Goal: Information Seeking & Learning: Learn about a topic

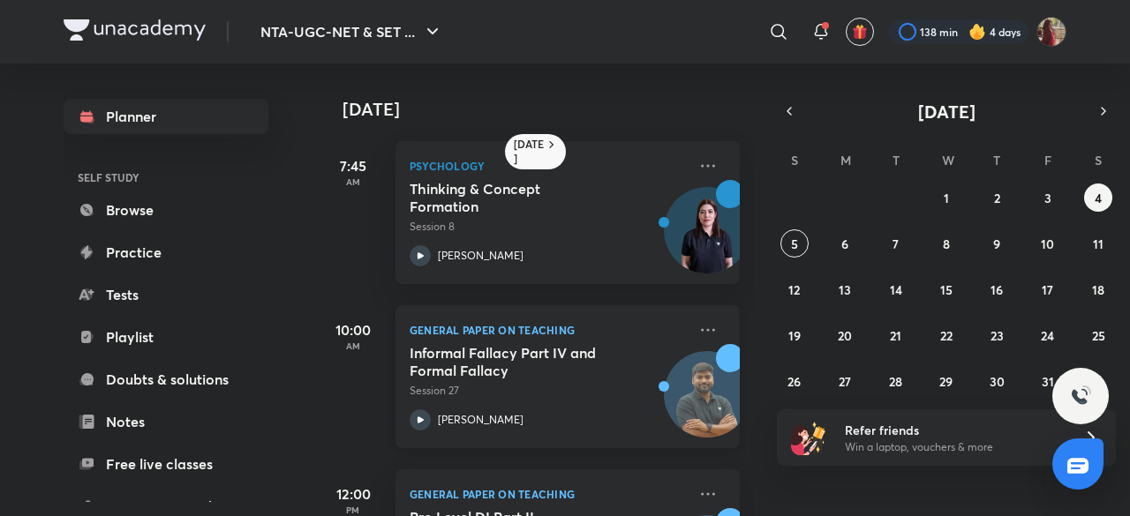
scroll to position [289, 0]
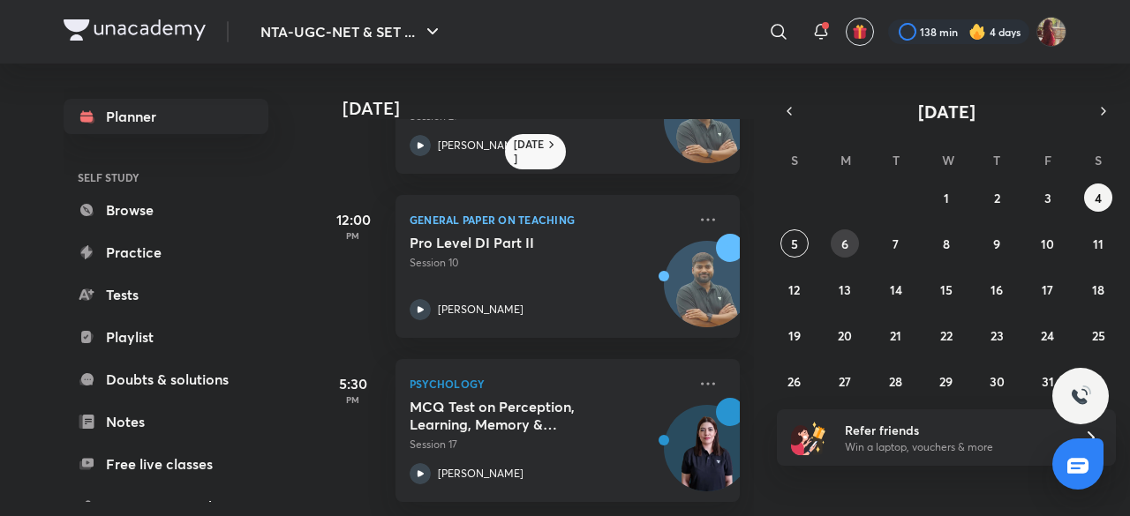
click at [835, 239] on button "6" at bounding box center [845, 243] width 28 height 28
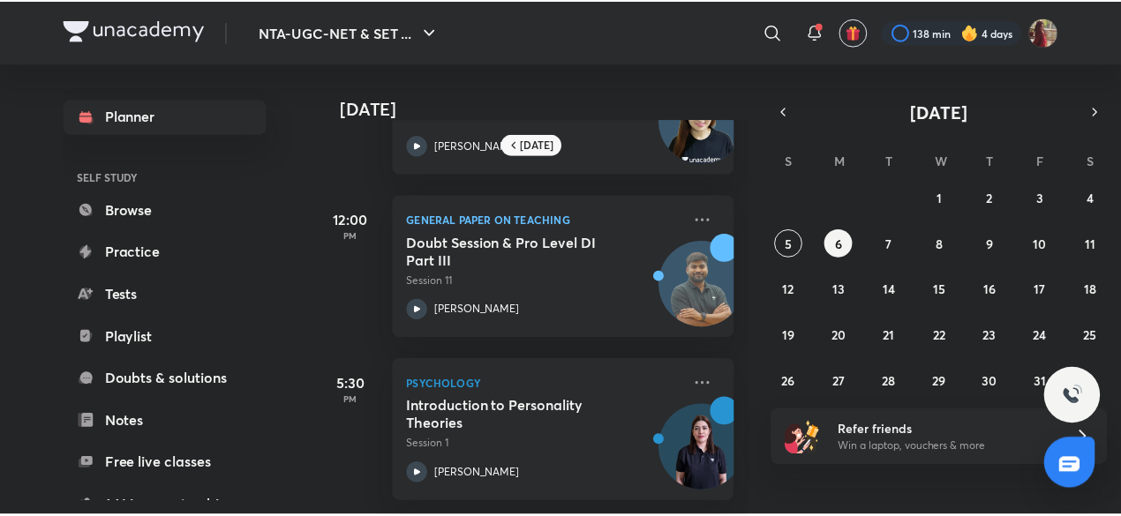
scroll to position [0, 0]
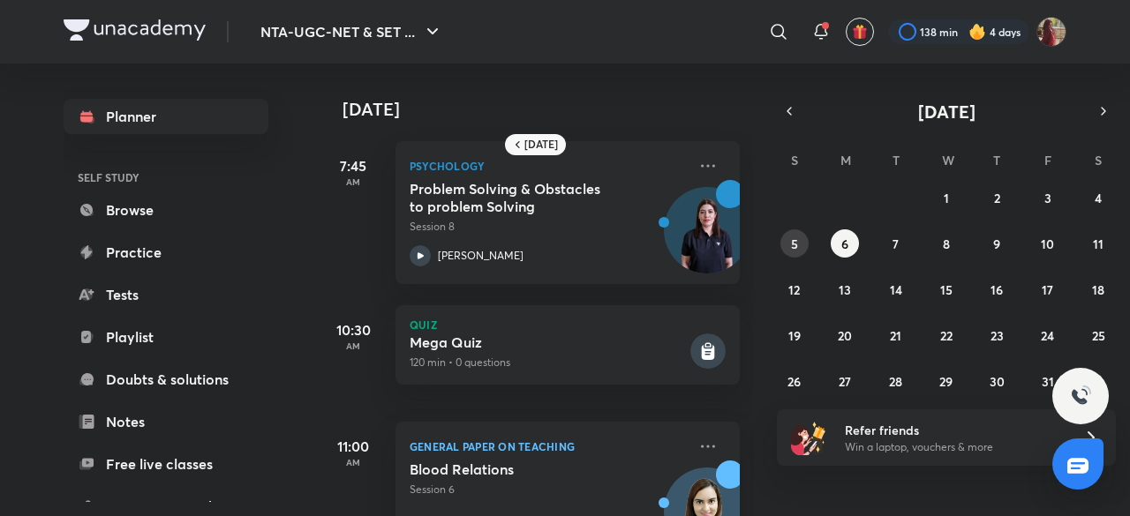
click at [798, 232] on button "5" at bounding box center [794, 243] width 28 height 28
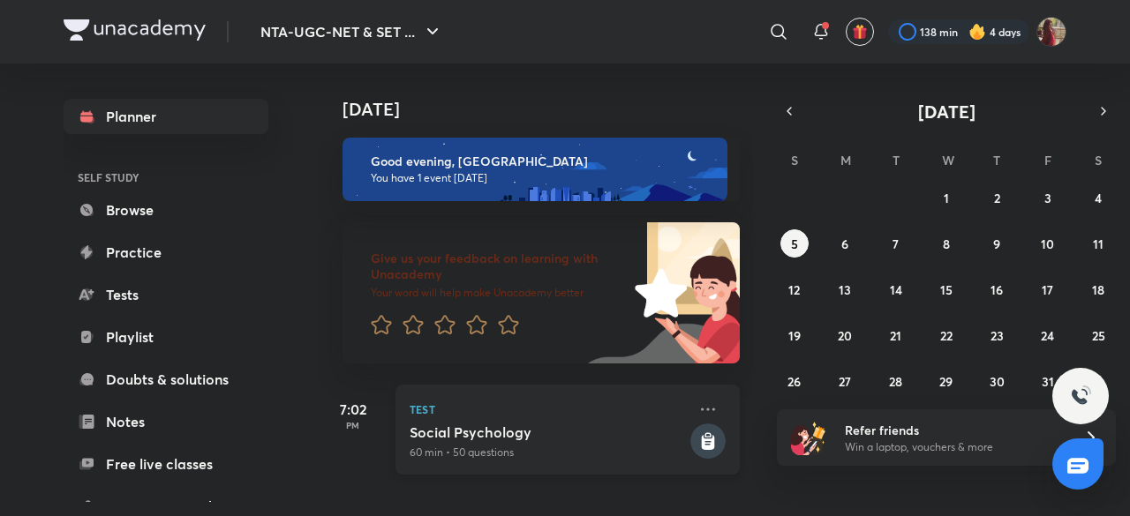
click at [511, 432] on h5 "Social Psychology" at bounding box center [548, 433] width 277 height 18
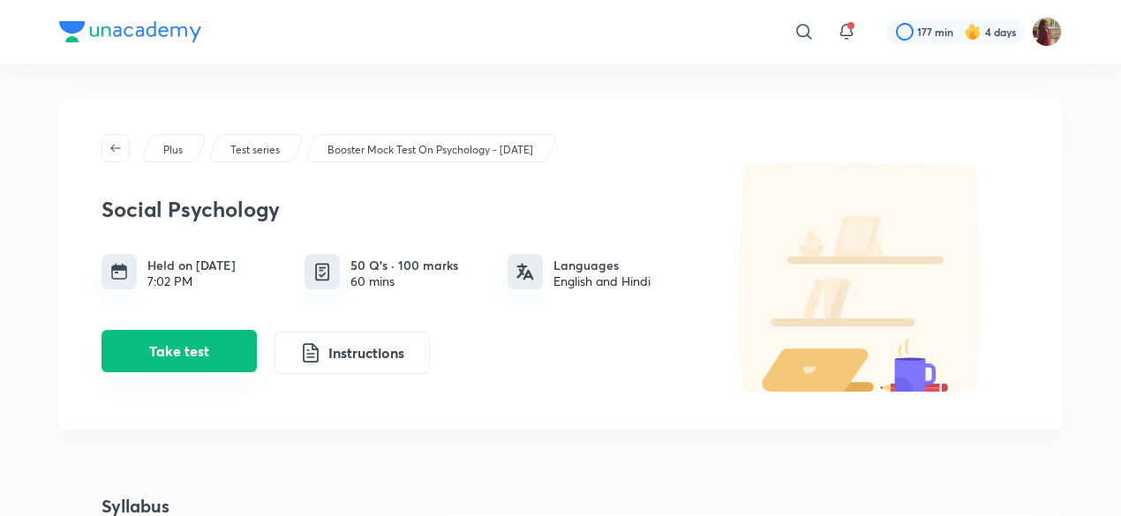
click at [147, 351] on button "Take test" at bounding box center [178, 351] width 155 height 42
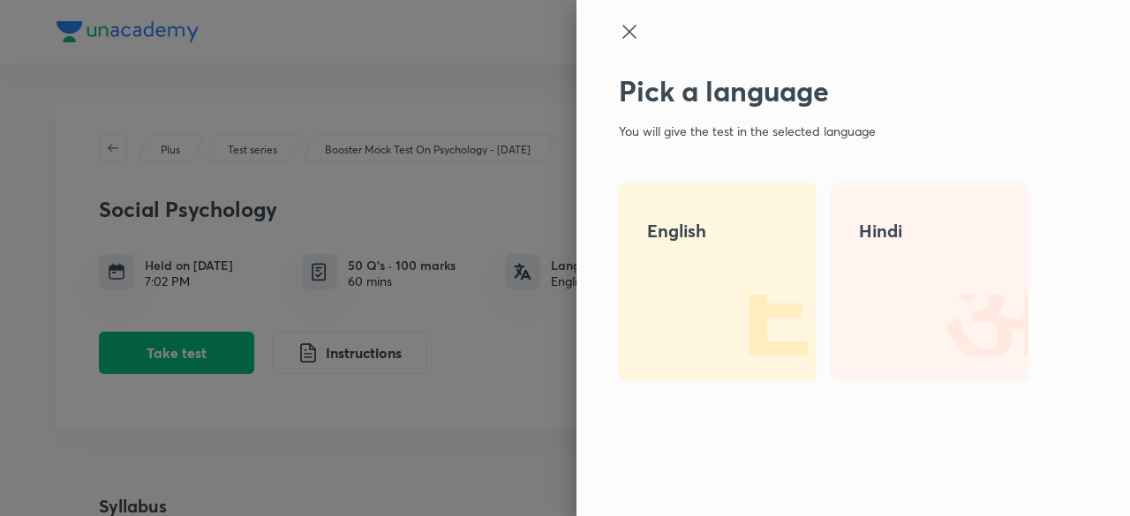
click at [695, 290] on div "English" at bounding box center [718, 282] width 198 height 199
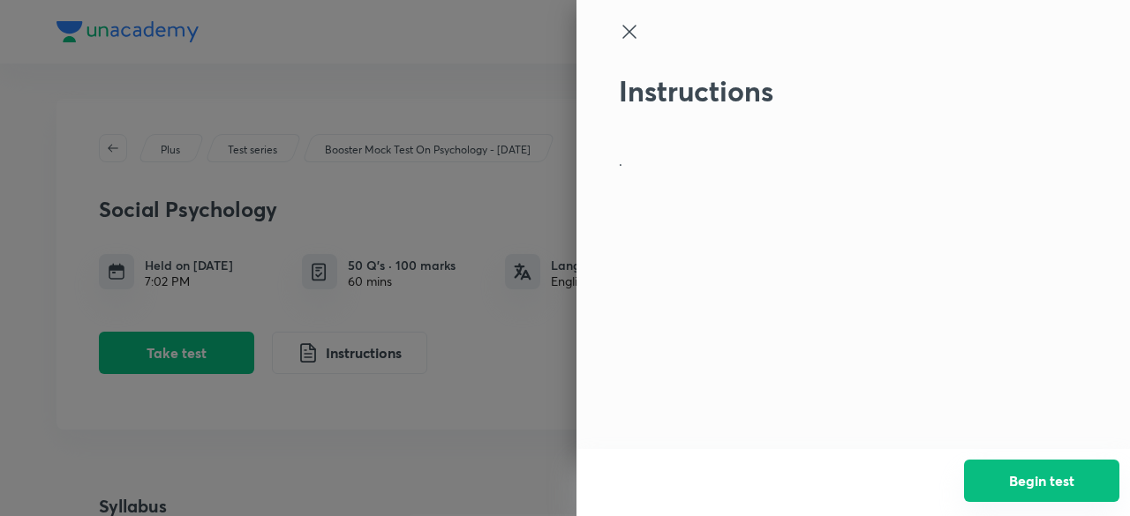
click at [1014, 475] on button "Begin test" at bounding box center [1041, 481] width 155 height 42
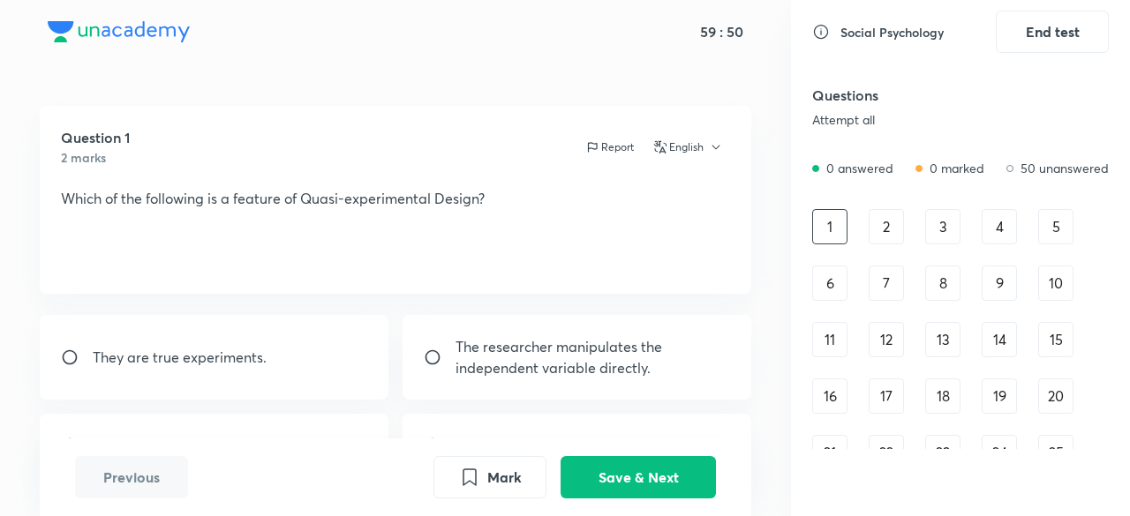
click at [877, 224] on div "2" at bounding box center [885, 226] width 35 height 35
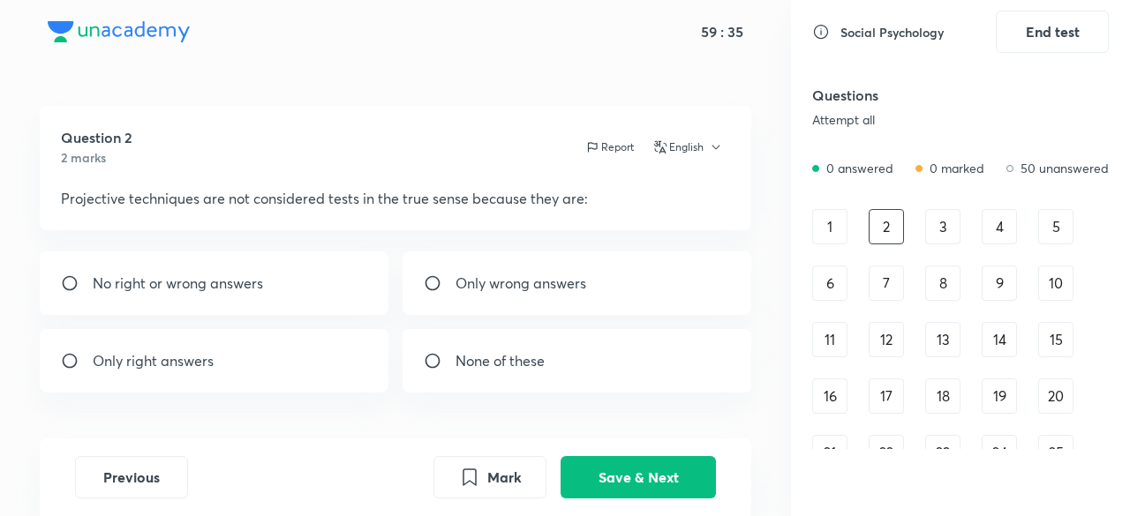
click at [217, 307] on div "No right or wrong answers" at bounding box center [214, 284] width 349 height 64
radio input "true"
click at [627, 490] on button "Save & Next" at bounding box center [637, 476] width 155 height 42
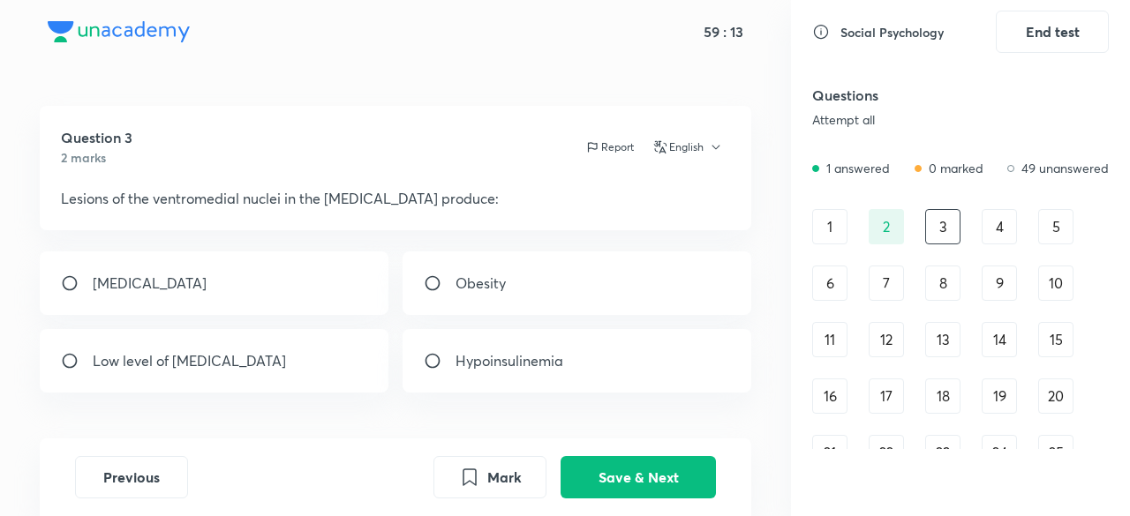
click at [996, 234] on div "4" at bounding box center [998, 226] width 35 height 35
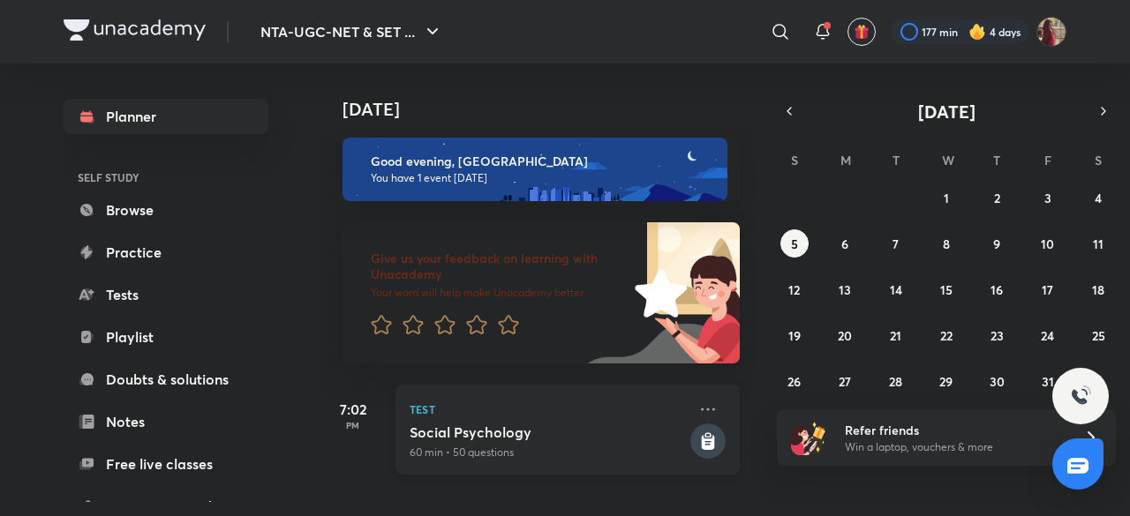
click at [580, 416] on p "Test" at bounding box center [548, 409] width 277 height 21
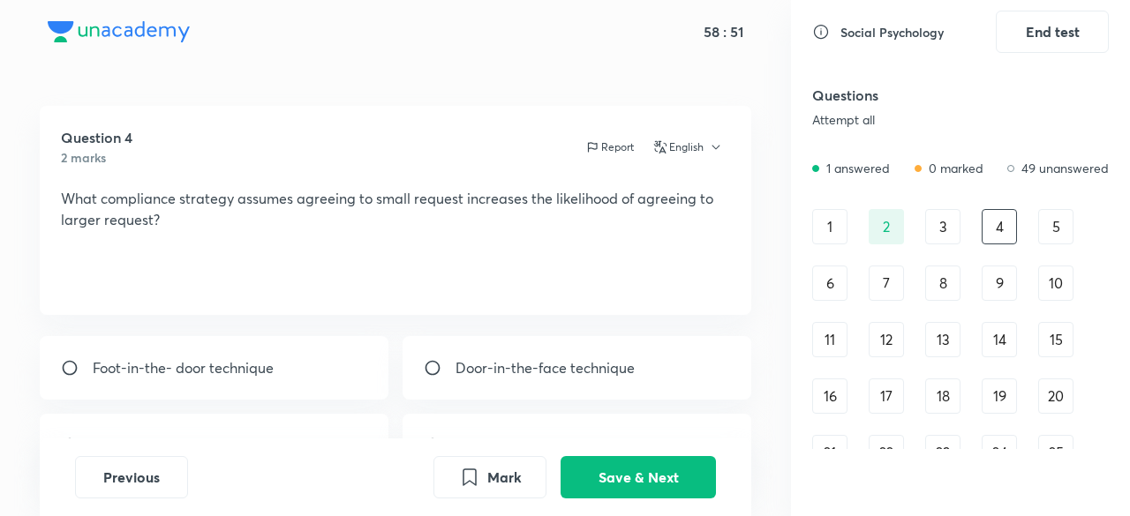
click at [835, 30] on div "Social Psychology" at bounding box center [883, 32] width 142 height 19
click at [823, 33] on icon at bounding box center [821, 32] width 18 height 18
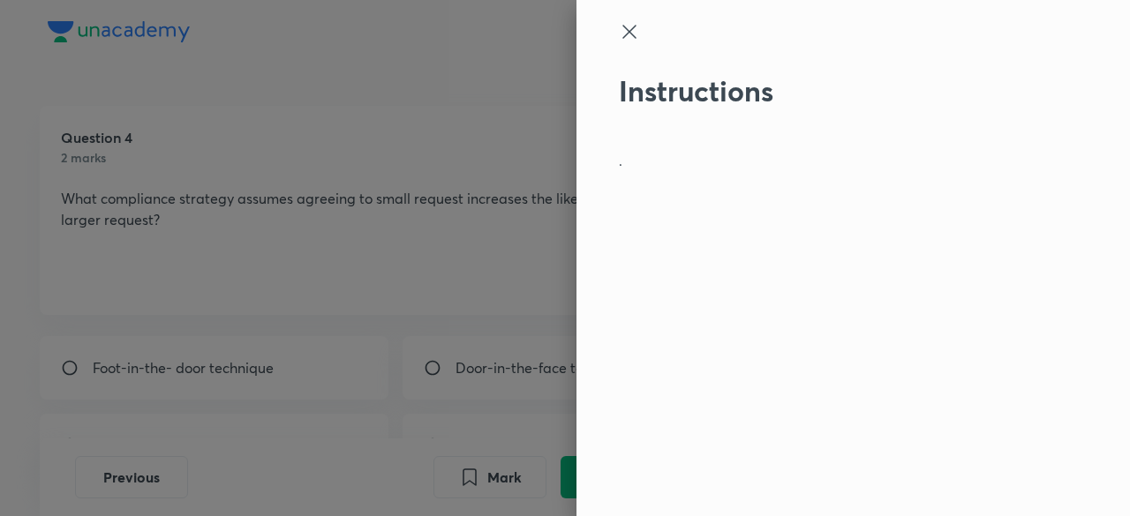
click at [624, 37] on icon at bounding box center [628, 31] width 13 height 13
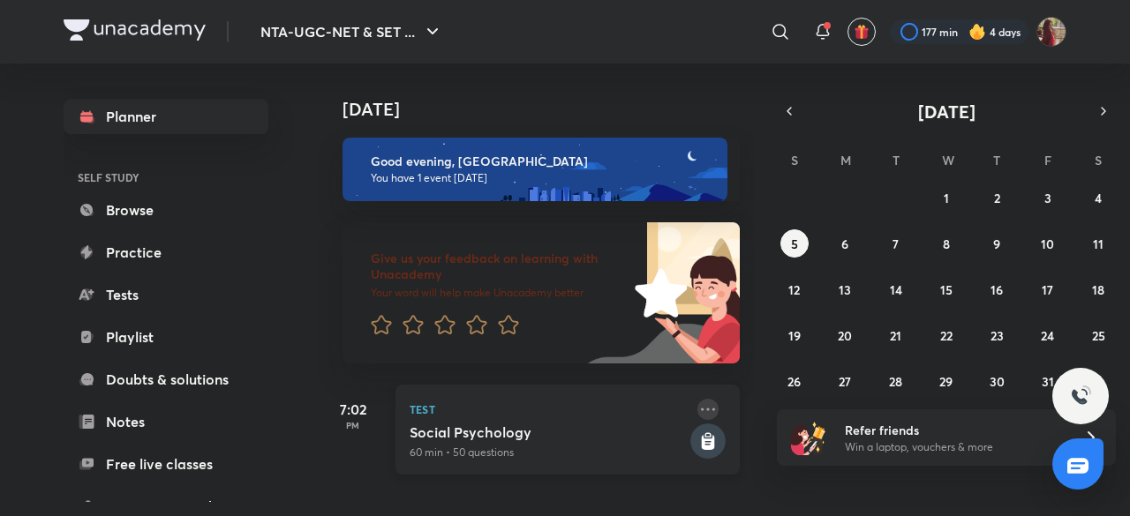
click at [697, 408] on icon at bounding box center [707, 409] width 21 height 21
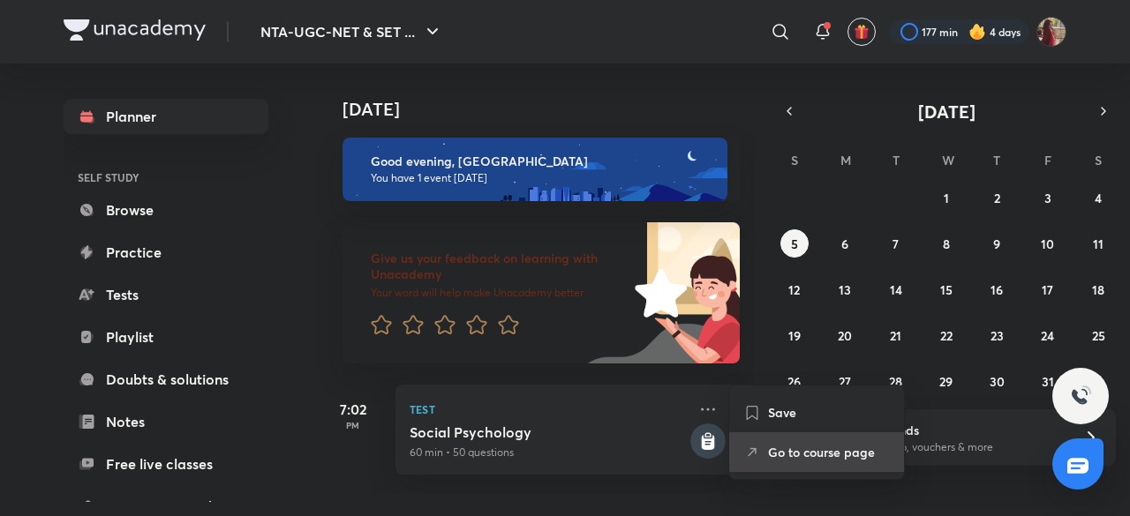
click at [786, 455] on p "Go to course page" at bounding box center [829, 452] width 122 height 19
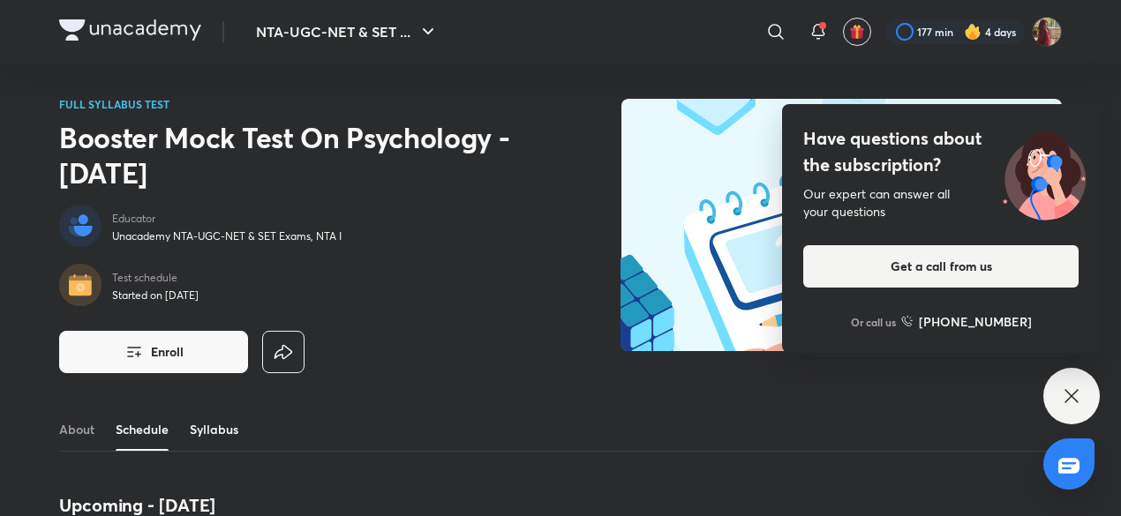
click at [217, 421] on link "Syllabus" at bounding box center [214, 430] width 49 height 42
click at [1086, 402] on div "Have questions about the subscription? Our expert can answer all your questions…" at bounding box center [1071, 396] width 56 height 56
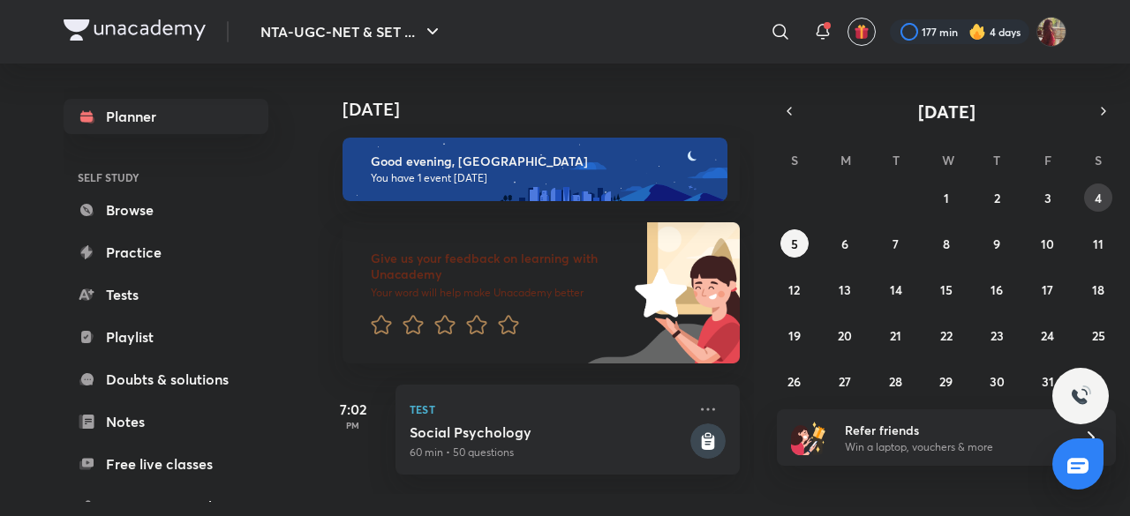
click at [1099, 200] on abbr "4" at bounding box center [1097, 198] width 7 height 17
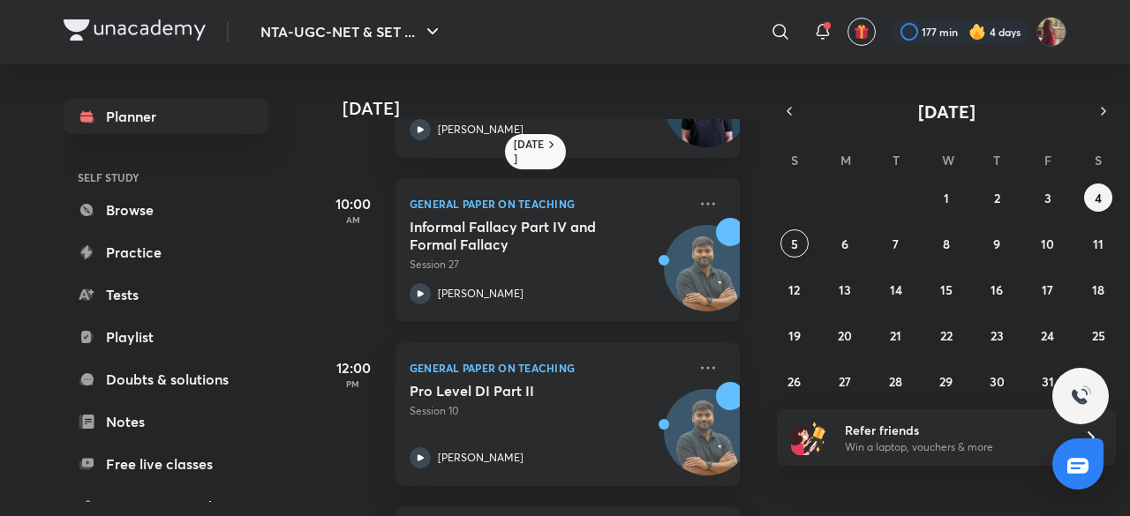
scroll to position [120, 0]
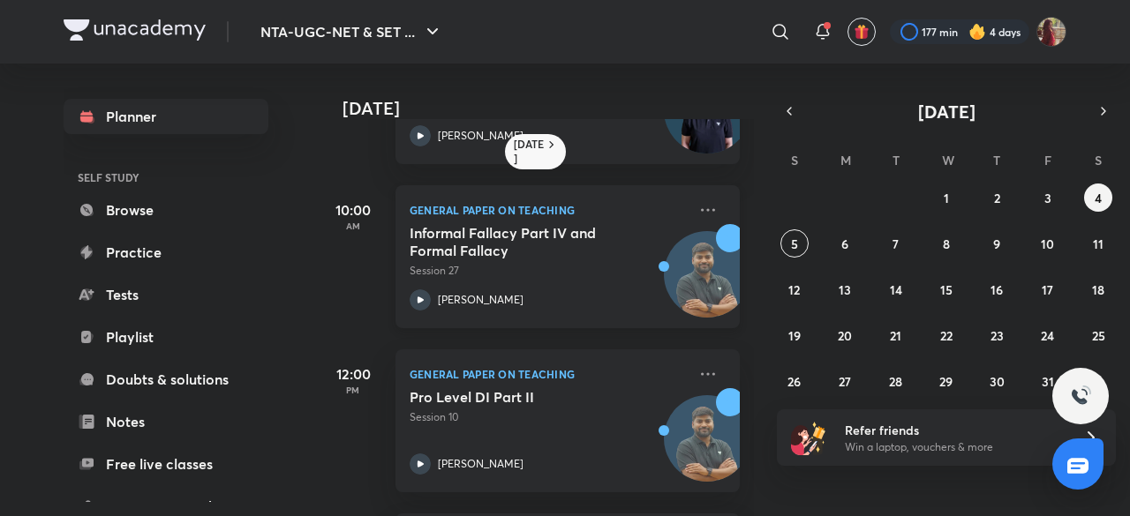
click at [420, 296] on icon at bounding box center [420, 299] width 21 height 21
